Goal: Understand process/instructions

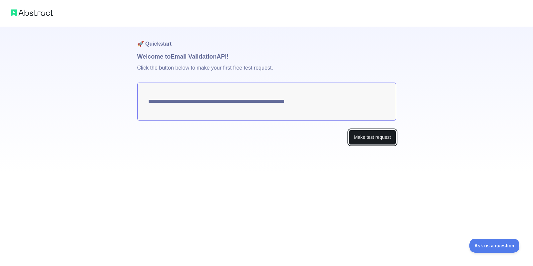
click at [377, 139] on button "Make test request" at bounding box center [372, 137] width 47 height 15
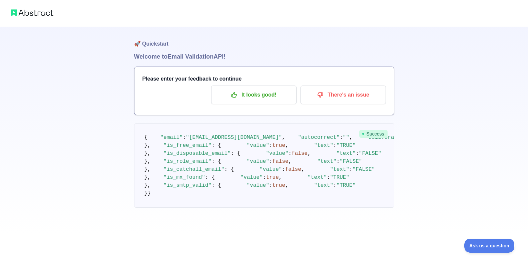
scroll to position [10, 0]
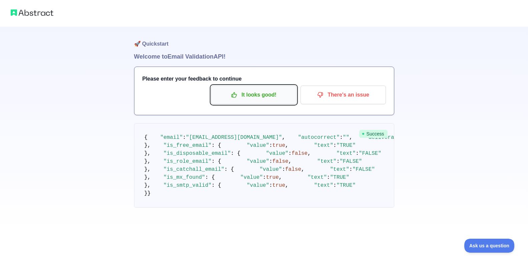
click at [270, 89] on p "It looks good!" at bounding box center [253, 94] width 75 height 11
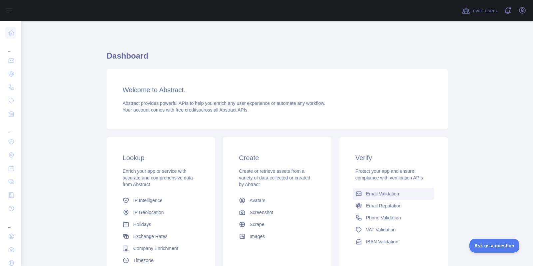
click at [377, 193] on span "Email Validation" at bounding box center [382, 194] width 33 height 7
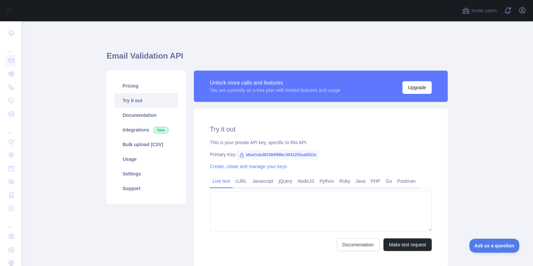
type textarea "**********"
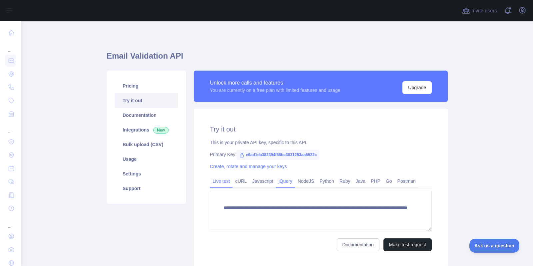
click at [280, 180] on link "jQuery" at bounding box center [285, 181] width 19 height 11
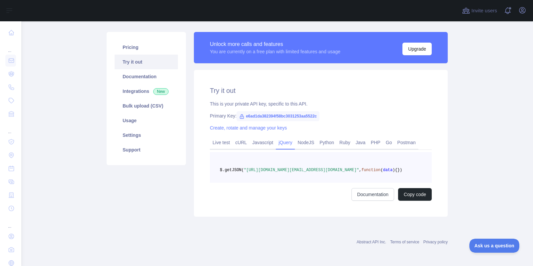
scroll to position [49, 0]
click at [416, 195] on button "Copy code" at bounding box center [415, 194] width 34 height 13
drag, startPoint x: 242, startPoint y: 106, endPoint x: 316, endPoint y: 105, distance: 73.7
click at [316, 111] on span "e6ad1da382394f58bc3031253aa5522c" at bounding box center [278, 116] width 83 height 10
copy span "e6ad1da382394f58bc3031253aa5522c"
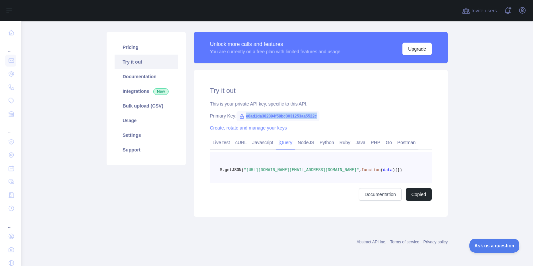
drag, startPoint x: 235, startPoint y: 166, endPoint x: 304, endPoint y: 169, distance: 69.1
click at [304, 168] on span ""[URL][DOMAIN_NAME][EMAIL_ADDRESS][DOMAIN_NAME]"" at bounding box center [301, 170] width 115 height 5
copy span "e6ad1da382394f58bc3031253aa5522c"
